Goal: Task Accomplishment & Management: Manage account settings

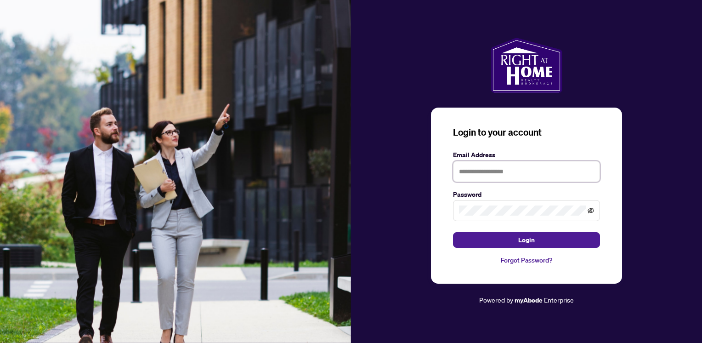
type input "**********"
click at [592, 212] on icon "eye-invisible" at bounding box center [591, 210] width 6 height 6
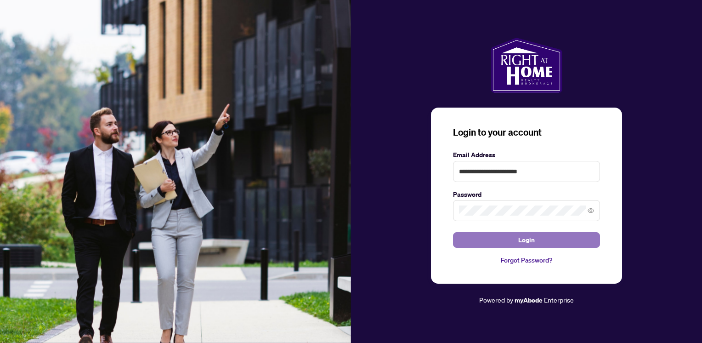
click at [530, 243] on span "Login" at bounding box center [526, 239] width 17 height 15
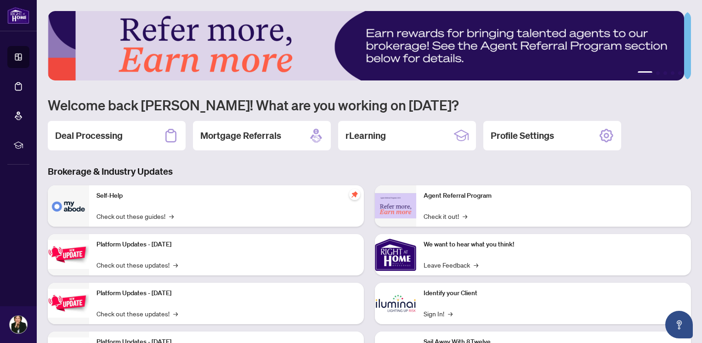
click at [458, 289] on p "Identify your Client" at bounding box center [554, 293] width 260 height 10
click at [427, 313] on link "Sign In! →" at bounding box center [438, 313] width 29 height 10
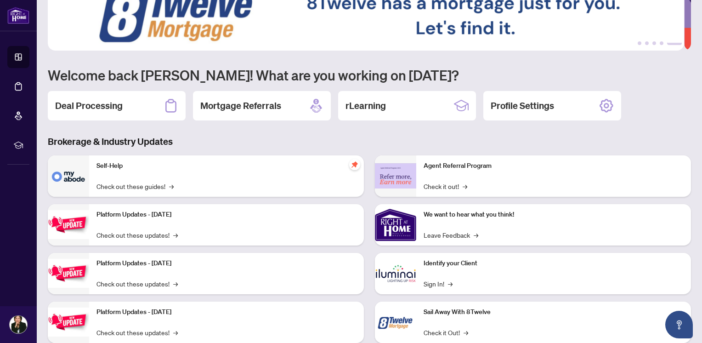
scroll to position [46, 0]
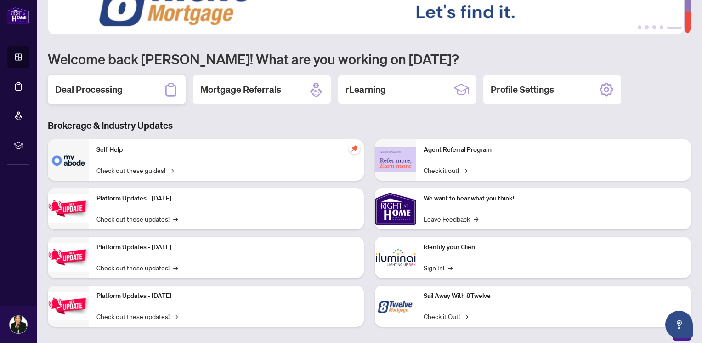
click at [143, 93] on div "Deal Processing" at bounding box center [117, 89] width 138 height 29
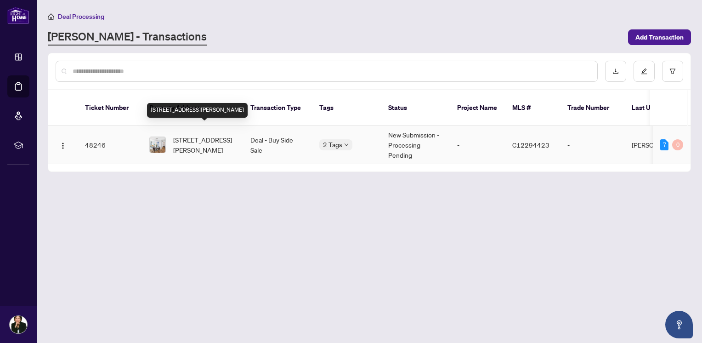
click at [204, 135] on span "[STREET_ADDRESS][PERSON_NAME]" at bounding box center [204, 145] width 62 height 20
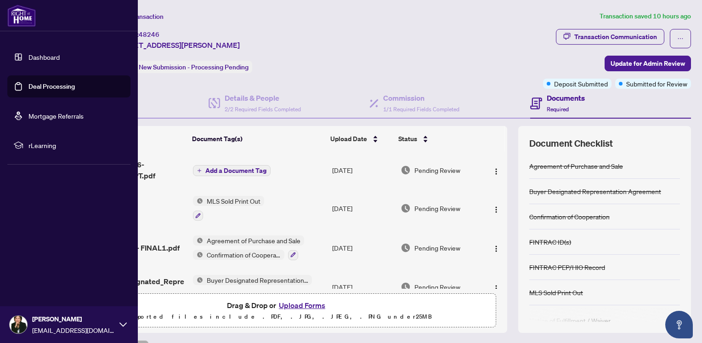
click at [32, 56] on link "Dashboard" at bounding box center [43, 57] width 31 height 8
